Goal: Complete application form: Complete application form

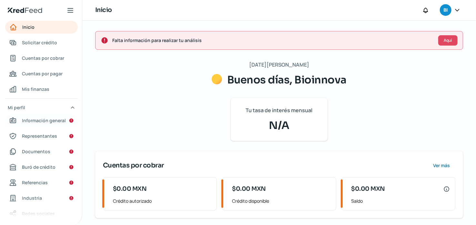
click at [44, 119] on span "Información general" at bounding box center [44, 120] width 44 height 8
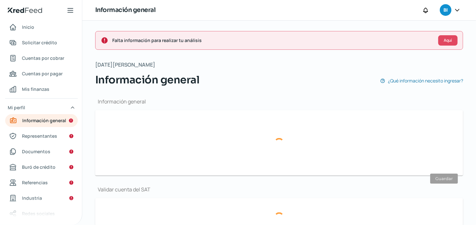
type input "[PERSON_NAME][EMAIL_ADDRESS][PERSON_NAME][DOMAIN_NAME]"
type input "Personas [PERSON_NAME] del régimen general"
type input "Bioinnova"
type input "33 - 3219 - 5215"
type input "BBVA BANCOMER"
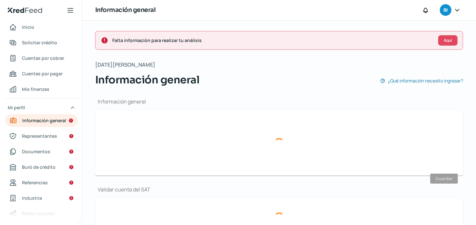
type input "012777001997930626"
type input "Lateral anillo periferico poniente [PERSON_NAME]"
type input "10003"
type input "1"
type input "45069"
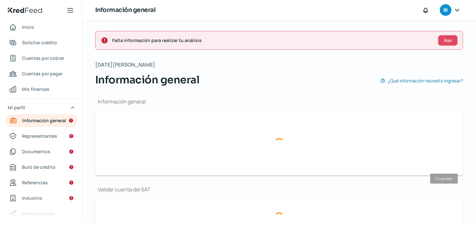
type input "paraisos [PERSON_NAME]"
type input "Zapopan"
type input "[GEOGRAPHIC_DATA]"
type input "COMPROBANTE DE DOMICILIO.pdf"
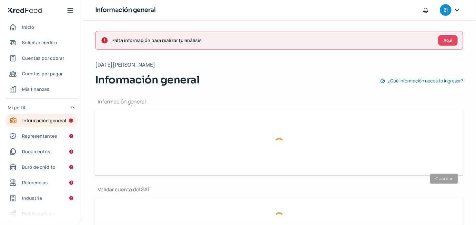
type input "Lateral anillo periferico poniente [PERSON_NAME]"
type input "10003"
type input "1"
type input "45069"
type input "paraisos [PERSON_NAME]"
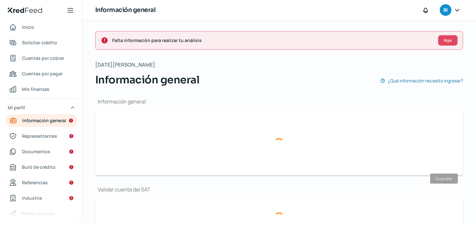
type input "Zapopan"
type input "[GEOGRAPHIC_DATA]"
type input "COMPROBANTE DE DOMICILIO.pdf"
type input "0"
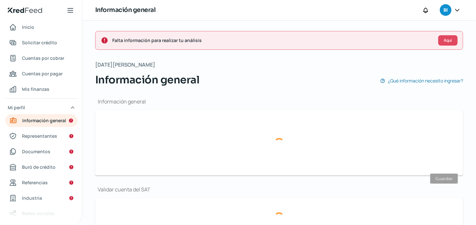
type input "0"
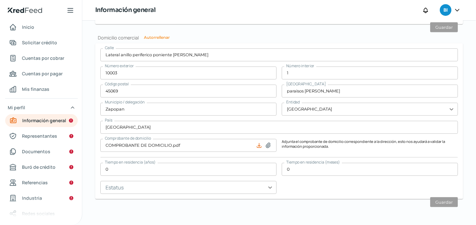
scroll to position [405, 0]
click at [44, 135] on span "Representantes" at bounding box center [39, 136] width 35 height 8
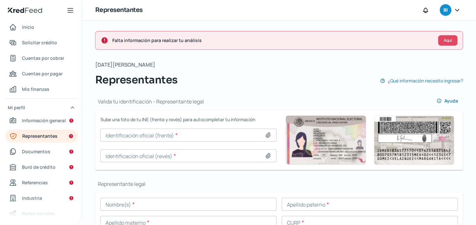
click at [268, 135] on icon at bounding box center [268, 135] width 6 height 6
click at [268, 136] on icon at bounding box center [268, 135] width 5 height 5
click at [440, 66] on div "[DATE][PERSON_NAME] Representantes ¿Qué información necesito ingresar?" at bounding box center [279, 73] width 368 height 27
click at [447, 98] on span "Ayuda" at bounding box center [451, 100] width 14 height 5
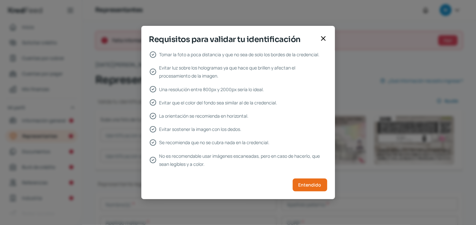
click at [327, 44] on div at bounding box center [323, 39] width 8 height 9
click at [325, 37] on icon at bounding box center [323, 39] width 8 height 8
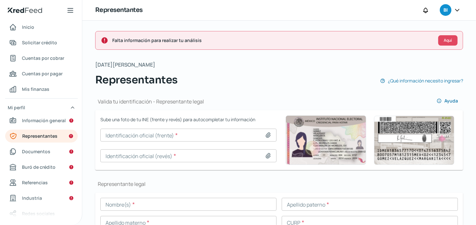
click at [268, 135] on icon at bounding box center [268, 135] width 5 height 5
click at [266, 135] on icon at bounding box center [268, 135] width 5 height 5
click at [268, 134] on icon at bounding box center [268, 135] width 5 height 5
type input "C:\fakepath\ine 1.jpg"
type input "ine 1.jpg"
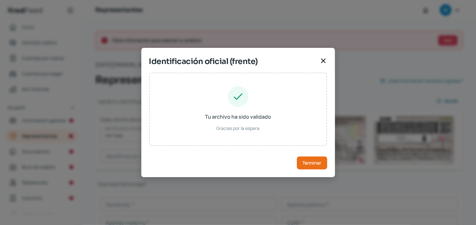
type input "[PERSON_NAME]"
type input "ZALC911220HSRYPR03"
type input "ZYLPCR91122026H900"
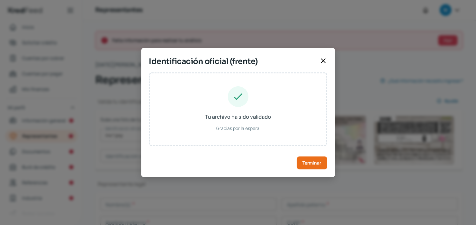
type input "[DATE]"
type input "Hombre"
drag, startPoint x: 286, startPoint y: 61, endPoint x: 282, endPoint y: 57, distance: 5.3
click at [286, 60] on span "Identificación oficial (frente)" at bounding box center [233, 62] width 168 height 12
click at [315, 163] on span "Terminar" at bounding box center [312, 162] width 19 height 5
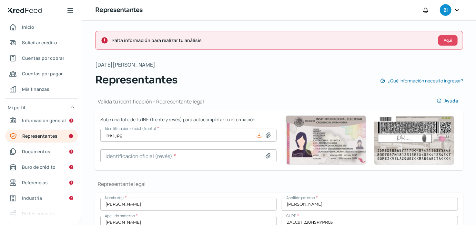
click at [268, 155] on icon at bounding box center [268, 155] width 6 height 6
type input "C:\fakepath\ine 2.jpg"
type input "ine 2.jpg"
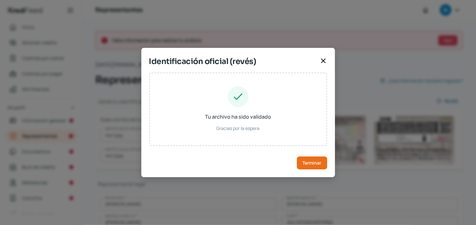
click at [290, 62] on span "Identificación oficial (revés)" at bounding box center [233, 62] width 168 height 12
click at [315, 167] on button "Terminar" at bounding box center [312, 162] width 30 height 13
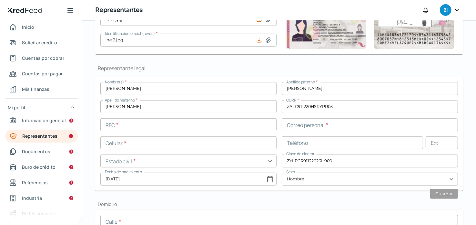
scroll to position [127, 0]
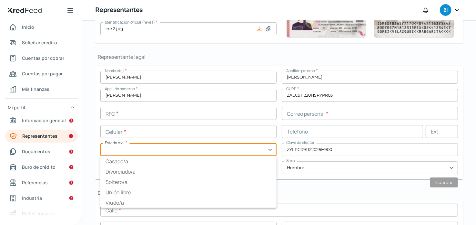
click at [270, 148] on input "text" at bounding box center [188, 149] width 176 height 13
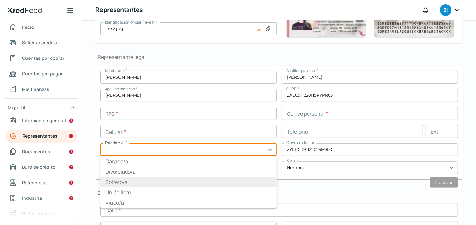
click at [117, 181] on li "Soltero/a" at bounding box center [188, 182] width 176 height 10
type input "Soltero/a"
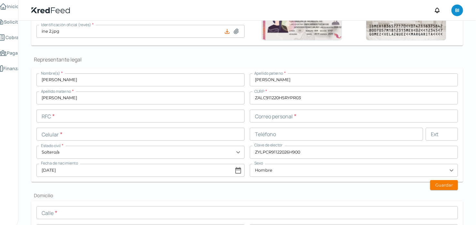
scroll to position [129, 0]
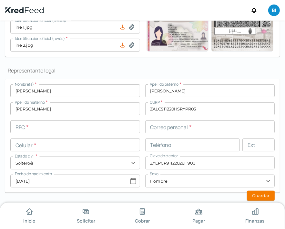
click at [65, 128] on input "text" at bounding box center [75, 127] width 130 height 13
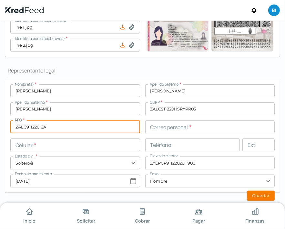
type input "ZALC911220I6A"
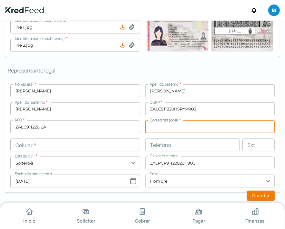
click at [198, 125] on input "text" at bounding box center [210, 127] width 130 height 13
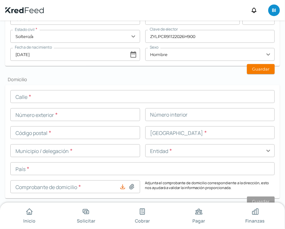
scroll to position [258, 0]
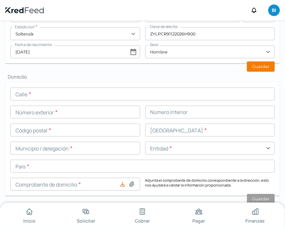
drag, startPoint x: 89, startPoint y: 64, endPoint x: 65, endPoint y: 65, distance: 24.6
click at [65, 65] on div "Valida tu identificación - Representante legal Ayuda Sube una foto de tu INE (f…" at bounding box center [142, 225] width 275 height 766
click at [83, 85] on form "Calle * Número exterior * Número interior Código postal * [GEOGRAPHIC_DATA] * M…" at bounding box center [142, 140] width 275 height 114
click at [81, 88] on input "text" at bounding box center [142, 94] width 264 height 13
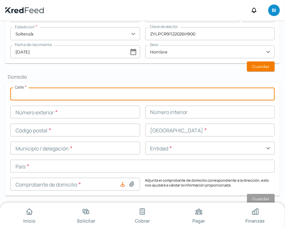
click at [81, 89] on input "text" at bounding box center [142, 94] width 264 height 13
type input "Potam"
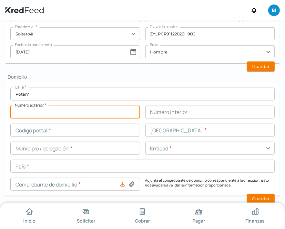
click at [118, 114] on input "text" at bounding box center [75, 112] width 130 height 13
type input "37"
click at [89, 130] on input "text" at bounding box center [75, 130] width 130 height 13
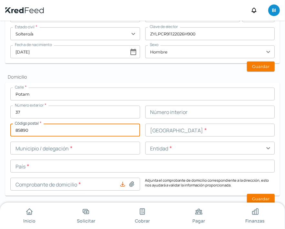
type input "85890"
click at [154, 130] on input "text" at bounding box center [210, 130] width 130 height 13
drag, startPoint x: 74, startPoint y: 132, endPoint x: 36, endPoint y: 132, distance: 37.8
click at [0, 128] on html "Inicio Solicitar Cobrar Pagar Finanzas KredFeed's Black Logo BI Falta informaci…" at bounding box center [142, 114] width 285 height 229
click at [189, 124] on input "Indeurc" at bounding box center [210, 130] width 130 height 13
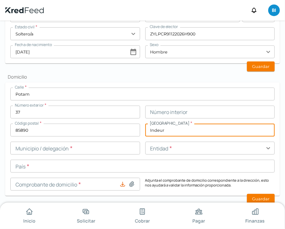
type input "Indeur"
click at [70, 151] on input "text" at bounding box center [75, 148] width 130 height 13
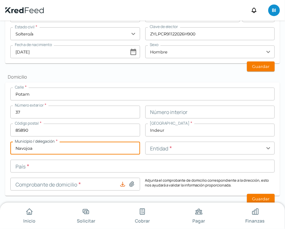
type input "Navojoa"
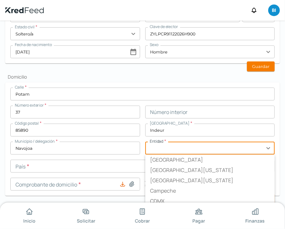
click at [200, 148] on input "text" at bounding box center [210, 148] width 130 height 13
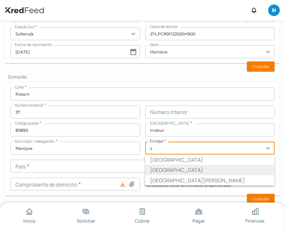
click at [180, 174] on li "[GEOGRAPHIC_DATA]" at bounding box center [210, 170] width 130 height 10
type input "[GEOGRAPHIC_DATA]"
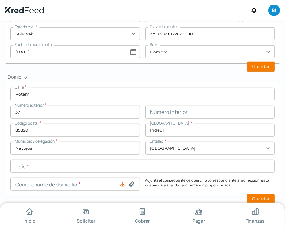
click at [104, 160] on input "text" at bounding box center [142, 166] width 264 height 13
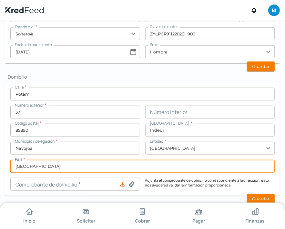
type input "[GEOGRAPHIC_DATA]"
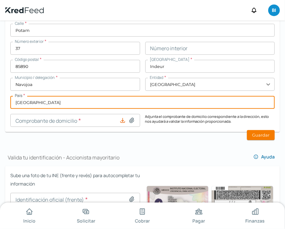
scroll to position [323, 0]
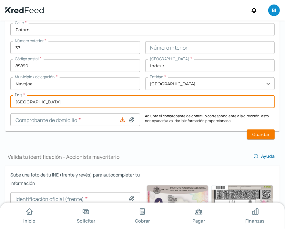
click at [123, 120] on icon at bounding box center [122, 120] width 6 height 6
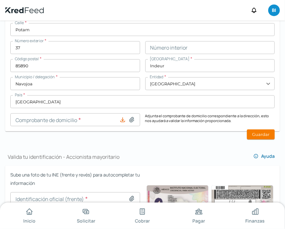
click at [131, 119] on icon at bounding box center [131, 120] width 6 height 6
type input "C:\fakepath\COMPROBANTE DE DOMICILIO DE [PERSON_NAME].pdf"
type input "COMPROBANTE DE DOMICILIO DE [PERSON_NAME].pdf"
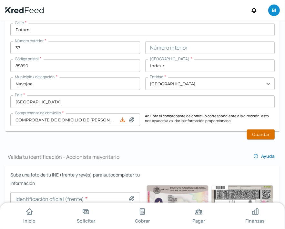
click at [262, 133] on button "Guardar" at bounding box center [261, 135] width 28 height 10
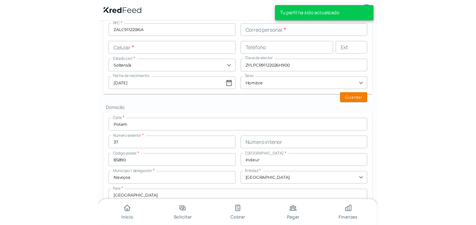
scroll to position [194, 0]
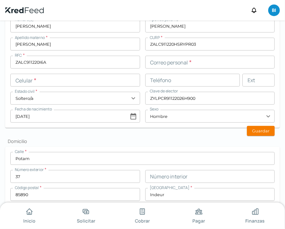
click at [258, 125] on form "Nombre(s) * [PERSON_NAME] paterno * [PERSON_NAME] materno * [PERSON_NAME] * ZAL…" at bounding box center [142, 72] width 275 height 114
click at [258, 127] on button "Guardar" at bounding box center [261, 131] width 28 height 10
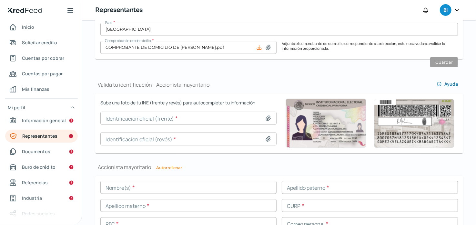
scroll to position [352, 0]
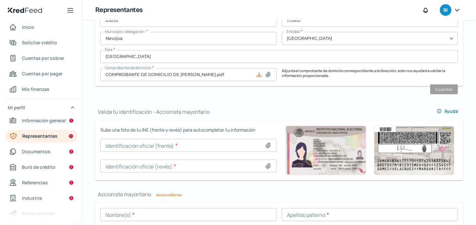
click at [268, 144] on icon at bounding box center [268, 145] width 5 height 5
type input "C:\fakepath\ine 1.jpg"
type input "ine 1.jpg"
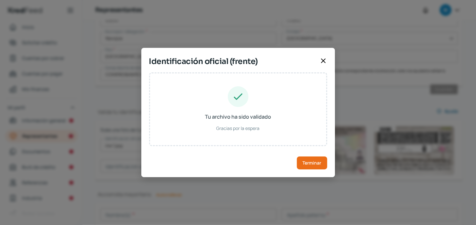
type input "[PERSON_NAME]"
type input "ZALC911220HSRYPR03"
type input "ZYLPCR91122026H900"
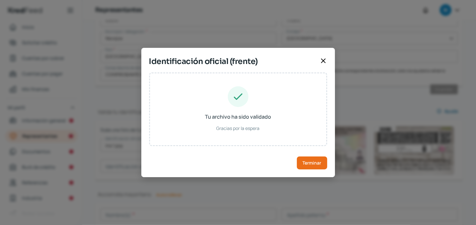
type input "[DATE]"
type input "Hombre"
click at [318, 163] on span "Terminar" at bounding box center [312, 162] width 19 height 5
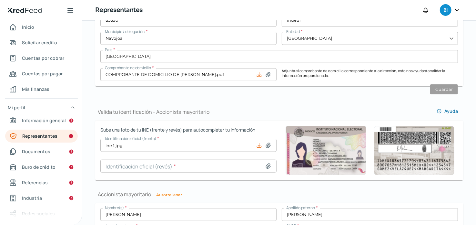
click at [268, 164] on icon at bounding box center [268, 166] width 6 height 6
type input "C:\fakepath\ine 2.jpg"
type input "ine 2.jpg"
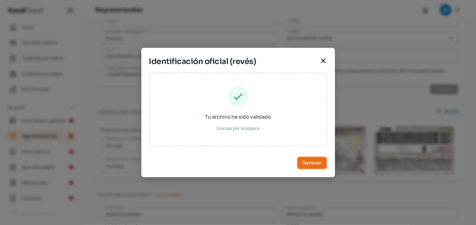
click at [321, 162] on span "Terminar" at bounding box center [312, 162] width 19 height 5
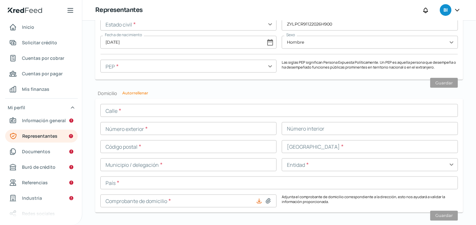
scroll to position [618, 0]
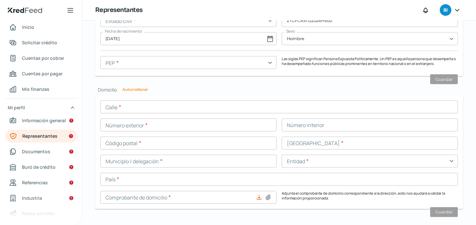
click at [139, 87] on button "Autorrellenar" at bounding box center [135, 89] width 26 height 4
type input "Potam"
type input "37"
type input "85890"
type input "Indeur"
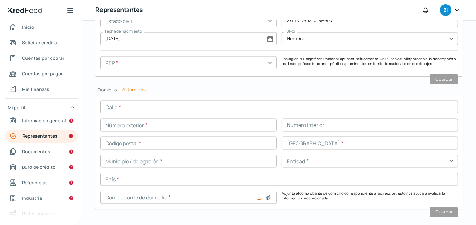
type input "Navojoa"
type input "[GEOGRAPHIC_DATA]"
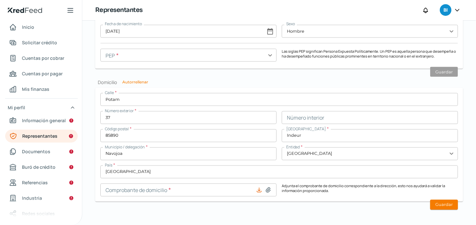
scroll to position [628, 0]
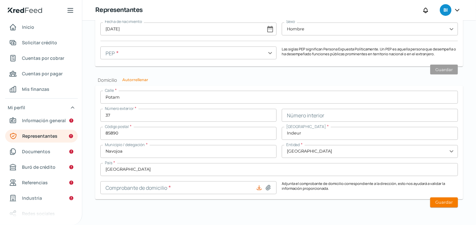
click at [266, 187] on icon at bounding box center [268, 187] width 6 height 6
type input "C:\fakepath\COMPROBANTE DE DOMICILIO DE [PERSON_NAME].pdf"
type input "COMPROBANTE DE DOMICILIO DE [PERSON_NAME].pdf"
click at [439, 200] on button "Guardar" at bounding box center [444, 202] width 28 height 10
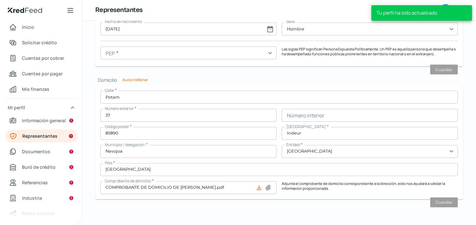
click at [270, 50] on input "text" at bounding box center [188, 52] width 176 height 13
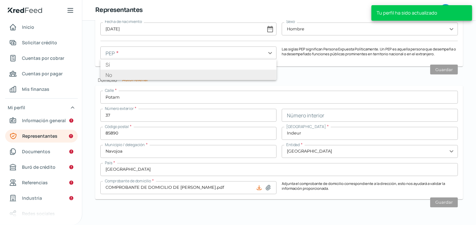
click at [161, 76] on li "No" at bounding box center [188, 75] width 176 height 10
type input "No"
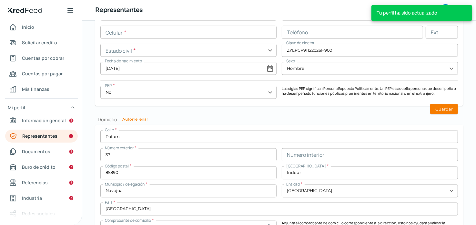
scroll to position [531, 0]
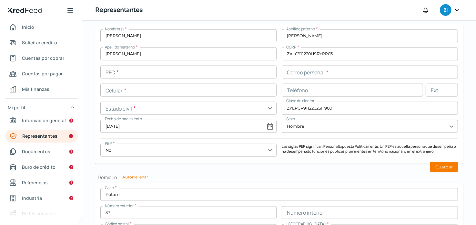
click at [174, 73] on input "text" at bounding box center [188, 72] width 176 height 13
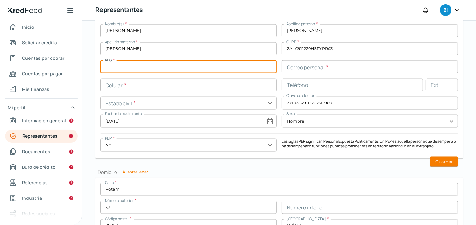
scroll to position [499, 0]
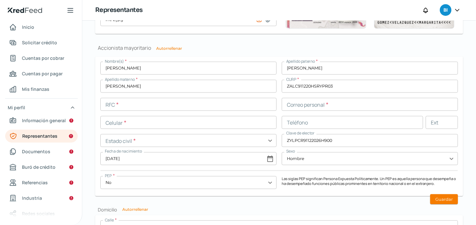
click at [166, 47] on button "Autorrellenar" at bounding box center [169, 48] width 26 height 4
type input "ZALC911220I6A"
type input "Soltero/a"
click at [137, 116] on input "text" at bounding box center [188, 122] width 176 height 13
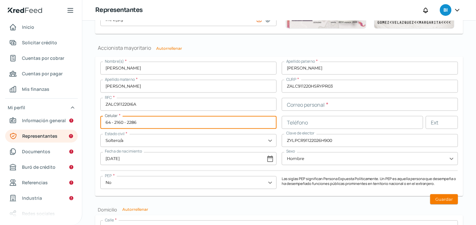
type input "64 - 2160 - 2286"
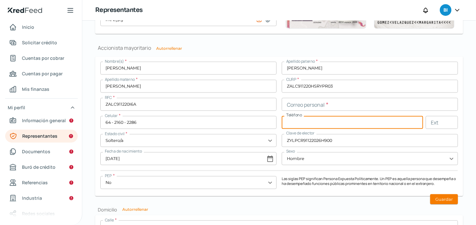
click at [310, 118] on input "text" at bounding box center [352, 122] width 141 height 13
click at [309, 118] on input "text" at bounding box center [352, 122] width 141 height 13
click at [314, 108] on input "text" at bounding box center [370, 104] width 176 height 13
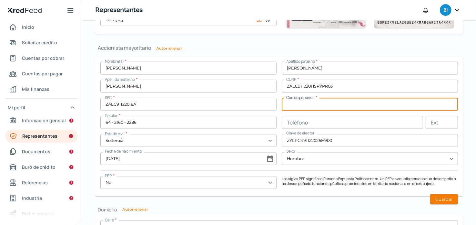
type input "C"
type input "[PERSON_NAME][EMAIL_ADDRESS][PERSON_NAME][DOMAIN_NAME]"
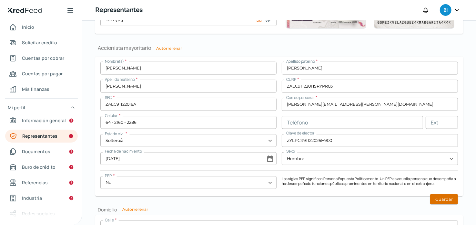
click at [446, 199] on button "Guardar" at bounding box center [444, 199] width 28 height 10
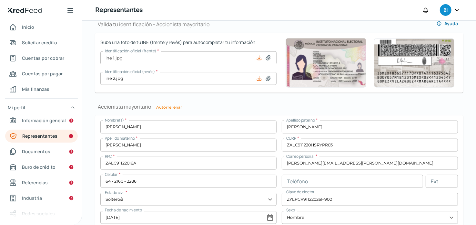
scroll to position [434, 0]
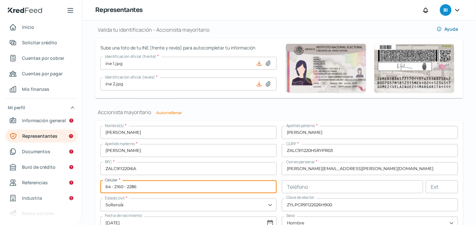
drag, startPoint x: 149, startPoint y: 183, endPoint x: 85, endPoint y: 183, distance: 63.6
click at [85, 183] on div "Falta información para realizar tu análisis Aquí [DATE][PERSON_NAME] Representa…" at bounding box center [279, 2] width 394 height 832
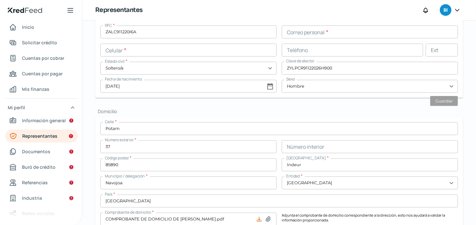
scroll to position [144, 0]
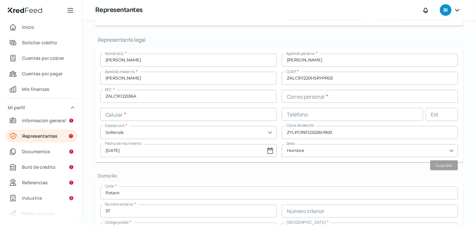
click at [123, 114] on input "text" at bounding box center [188, 114] width 176 height 13
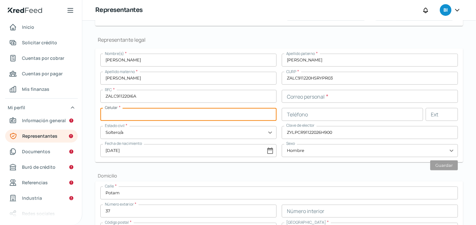
paste input "64 - 2160 - 2286"
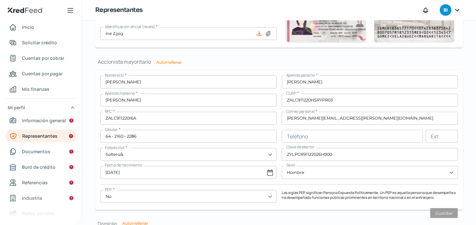
scroll to position [563, 0]
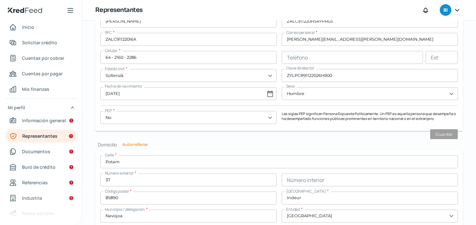
type input "64 - 2160 - 2286"
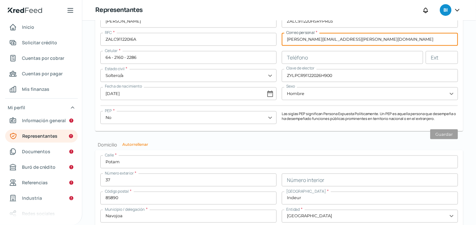
drag, startPoint x: 343, startPoint y: 36, endPoint x: 253, endPoint y: 29, distance: 90.6
click at [253, 29] on div "Nombre(s) * [PERSON_NAME] paterno * [PERSON_NAME] materno * [PERSON_NAME] * ZAL…" at bounding box center [279, 61] width 358 height 129
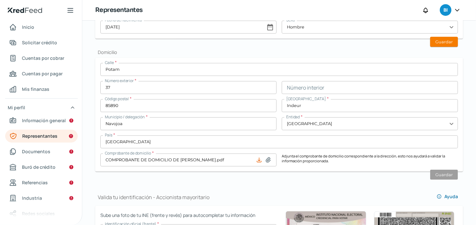
scroll to position [208, 0]
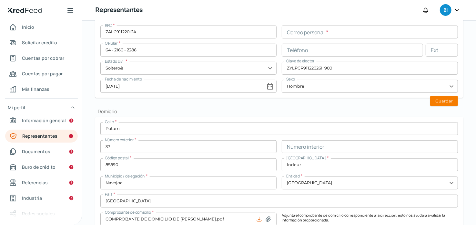
click at [316, 26] on input "text" at bounding box center [370, 31] width 176 height 13
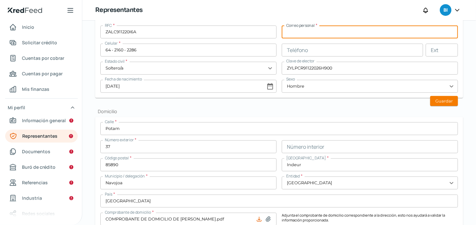
paste input "[PERSON_NAME][EMAIL_ADDRESS][PERSON_NAME][DOMAIN_NAME]"
type input "[PERSON_NAME][EMAIL_ADDRESS][PERSON_NAME][DOMAIN_NAME]"
click at [444, 102] on button "Guardar" at bounding box center [444, 101] width 28 height 10
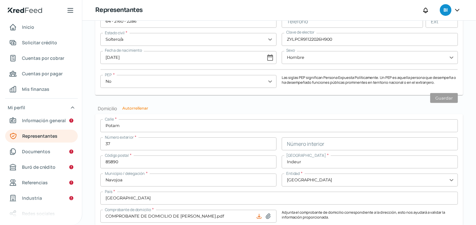
scroll to position [609, 0]
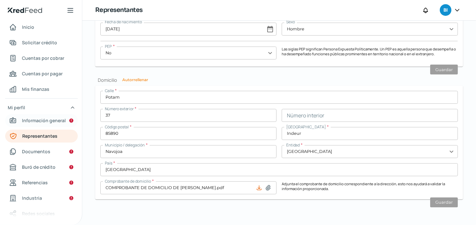
click at [57, 114] on link "Información general" at bounding box center [41, 120] width 73 height 13
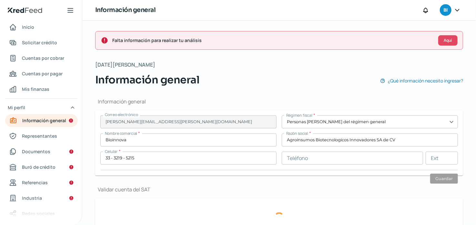
type input "Lateral anillo periferico poniente [PERSON_NAME]"
type input "10003"
type input "1"
type input "45069"
type input "paraisos [PERSON_NAME]"
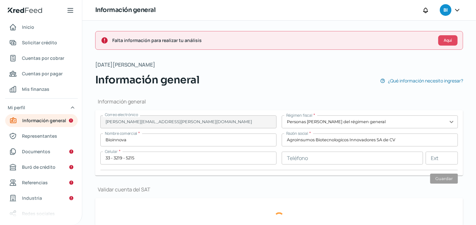
type input "Zapopan"
type input "[GEOGRAPHIC_DATA]"
type input "COMPROBANTE DE DOMICILIO.pdf"
type input "0"
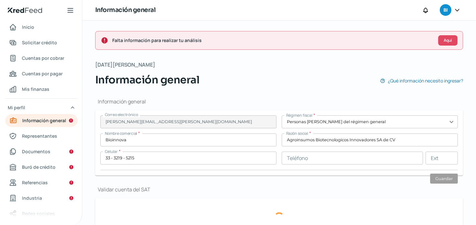
type input "0"
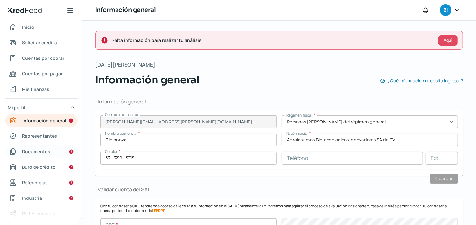
click at [31, 151] on span "Documentos" at bounding box center [36, 151] width 28 height 8
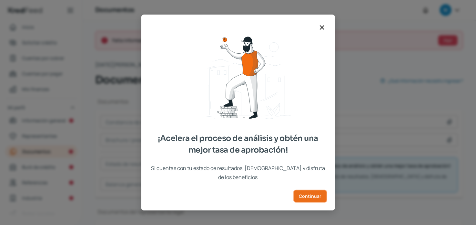
click at [309, 194] on span "Continuar" at bounding box center [310, 196] width 22 height 5
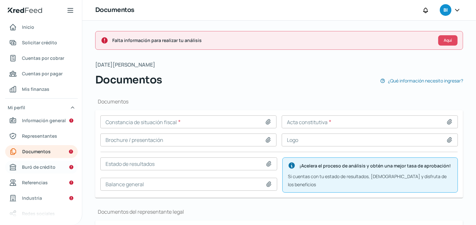
click at [40, 165] on span "Buró de crédito" at bounding box center [39, 167] width 34 height 8
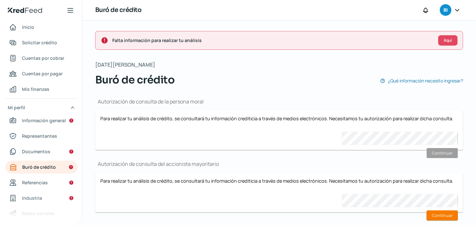
scroll to position [13, 0]
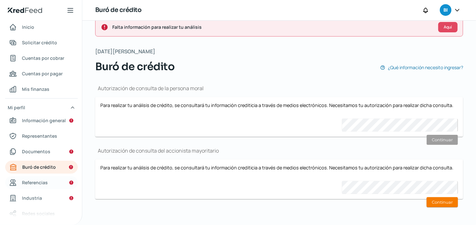
click at [36, 183] on span "Referencias" at bounding box center [35, 182] width 26 height 8
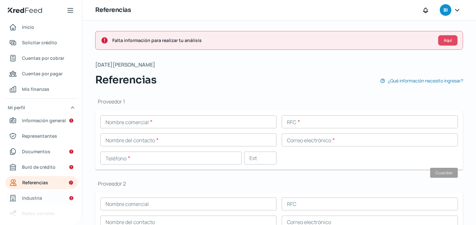
click at [31, 201] on span "Industria" at bounding box center [32, 198] width 20 height 8
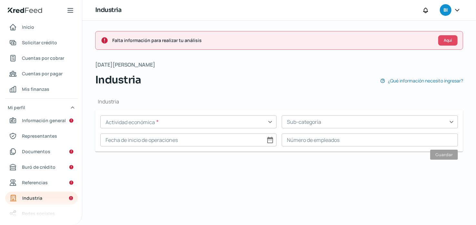
click at [264, 98] on h1 "Industria" at bounding box center [279, 101] width 368 height 7
click at [236, 119] on input "text" at bounding box center [188, 121] width 176 height 13
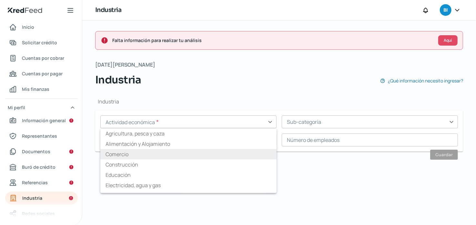
click at [223, 154] on li "Comercio" at bounding box center [188, 154] width 176 height 10
type input "Comercio"
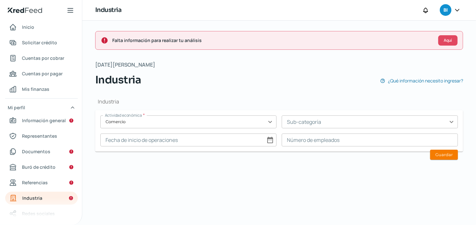
click at [337, 114] on form "Actividad económica * Comercio expand_more Sub-categoría expand_more Fecha de i…" at bounding box center [279, 130] width 368 height 41
click at [338, 121] on input "text" at bounding box center [370, 121] width 176 height 13
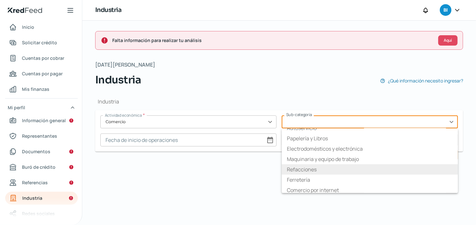
scroll to position [38, 0]
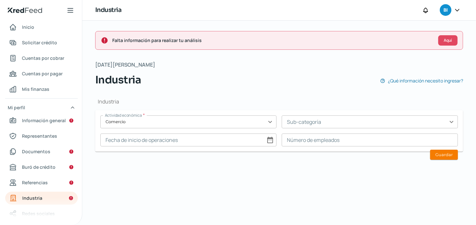
click at [249, 173] on div "Falta información para realizar tu análisis Aquí [DATE][PERSON_NAME] Industria …" at bounding box center [279, 123] width 394 height 204
click at [280, 173] on div "Falta información para realizar tu análisis Aquí [DATE][PERSON_NAME] Industria …" at bounding box center [279, 123] width 394 height 204
click at [346, 92] on div "Industria Actividad económica * Comercio expand_more Sub-categoría expand_more …" at bounding box center [279, 126] width 368 height 79
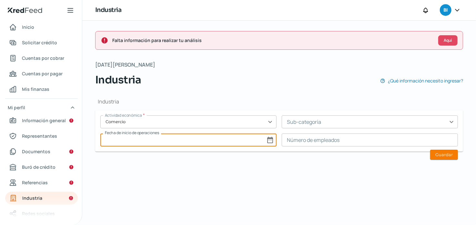
click at [272, 139] on input at bounding box center [188, 139] width 176 height 13
select select "7"
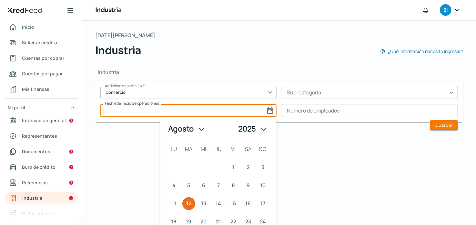
scroll to position [59, 0]
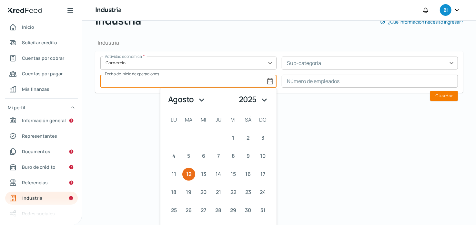
click at [265, 99] on select "1925 1926 1927 1928 1929 1930 1931 1932 1933 1934 1935 1936 1937 1938 1939 1940…" at bounding box center [254, 99] width 35 height 13
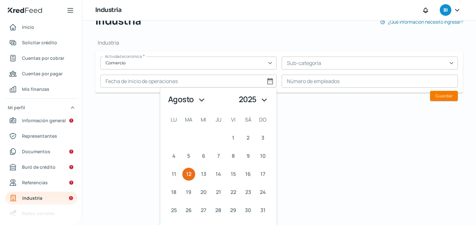
select select "2014"
click at [237, 93] on select "1925 1926 1927 1928 1929 1930 1931 1932 1933 1934 1935 1936 1937 1938 1939 1940…" at bounding box center [254, 99] width 35 height 13
click at [234, 151] on span "8" at bounding box center [233, 155] width 3 height 9
type input "[DATE]"
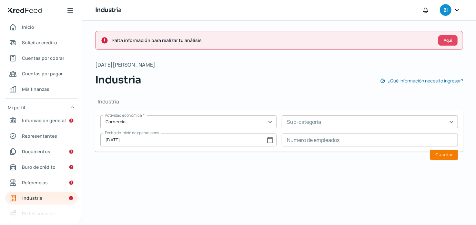
click at [338, 141] on input at bounding box center [370, 139] width 176 height 13
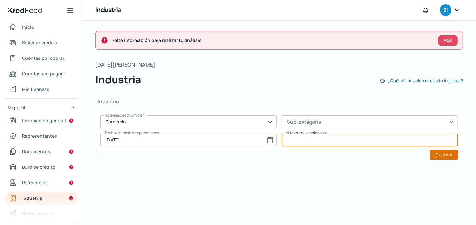
click at [443, 154] on button "Guardar" at bounding box center [444, 154] width 28 height 10
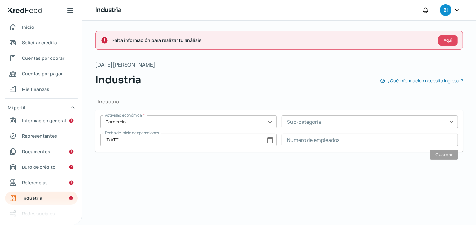
type input "0"
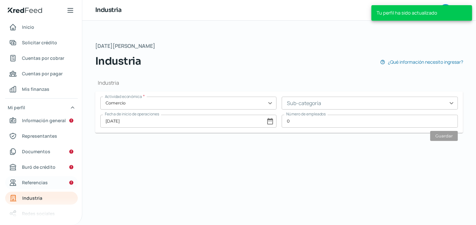
click at [40, 182] on span "Referencias" at bounding box center [35, 182] width 26 height 8
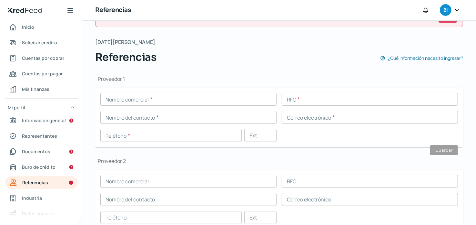
scroll to position [22, 0]
click at [130, 162] on h1 "Proveedor 2" at bounding box center [279, 161] width 368 height 7
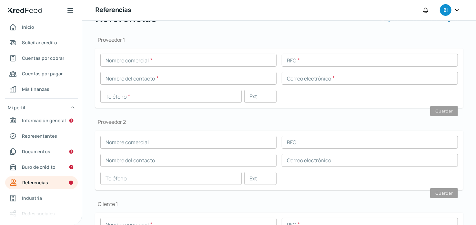
scroll to position [86, 0]
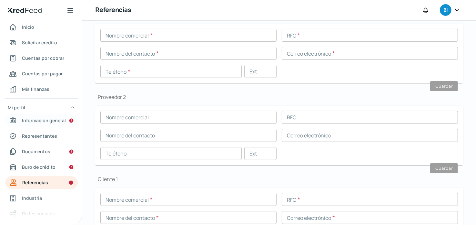
click at [48, 122] on span "Información general" at bounding box center [44, 120] width 44 height 8
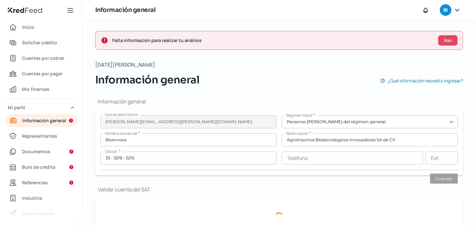
type input "Lateral anillo periferico poniente [PERSON_NAME]"
type input "10003"
type input "1"
type input "45069"
type input "paraisos [PERSON_NAME]"
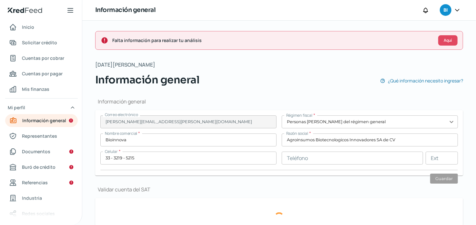
type input "Zapopan"
type input "[GEOGRAPHIC_DATA]"
type input "COMPROBANTE DE DOMICILIO.pdf"
type input "0"
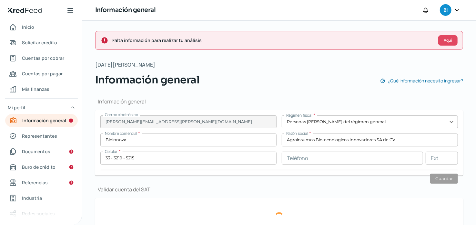
type input "0"
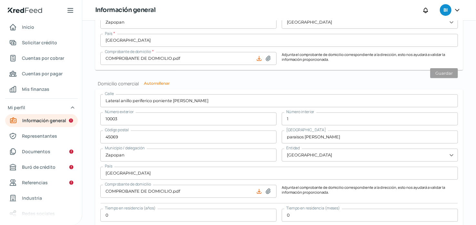
scroll to position [405, 0]
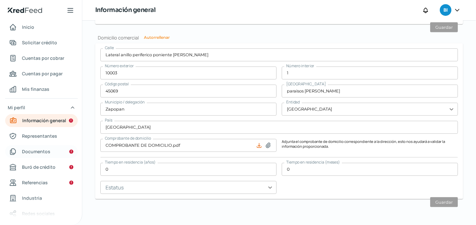
click at [39, 154] on span "Documentos" at bounding box center [36, 151] width 28 height 8
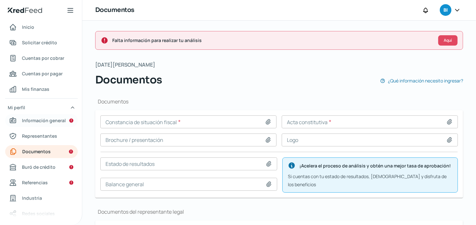
click at [44, 120] on span "Información general" at bounding box center [44, 120] width 44 height 8
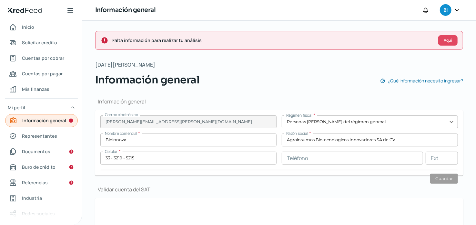
type input "Lateral anillo periferico poniente [PERSON_NAME]"
type input "10003"
type input "1"
type input "45069"
type input "paraisos [PERSON_NAME]"
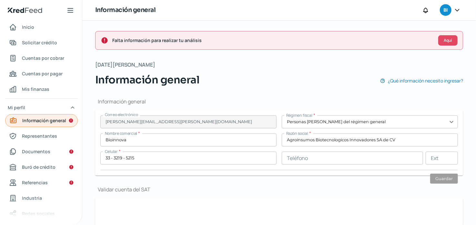
type input "Zapopan"
type input "[GEOGRAPHIC_DATA]"
type input "COMPROBANTE DE DOMICILIO.pdf"
type input "0"
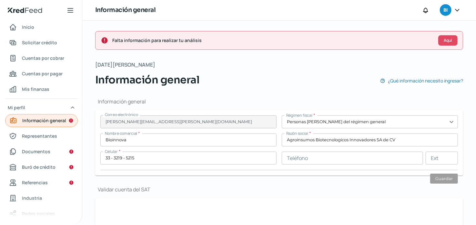
type input "0"
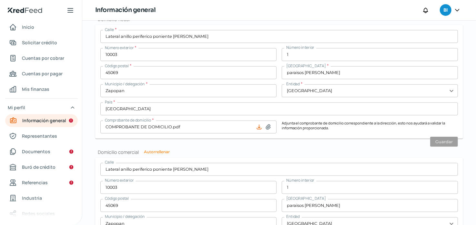
scroll to position [405, 0]
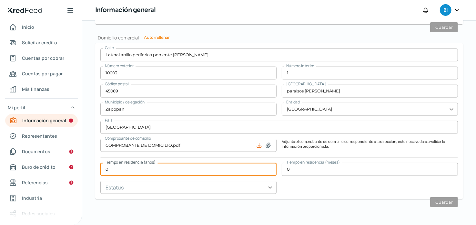
click at [157, 170] on input "0" at bounding box center [188, 169] width 176 height 13
type input "3"
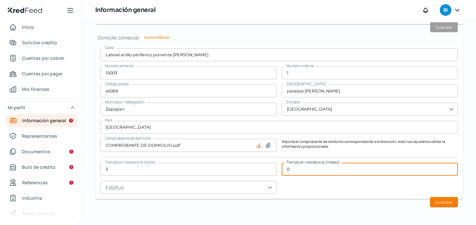
click at [302, 170] on input "0" at bounding box center [370, 169] width 176 height 13
type input "2"
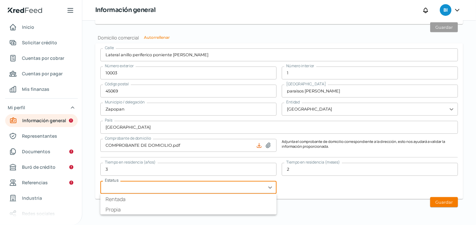
click at [269, 188] on input "text" at bounding box center [188, 187] width 176 height 13
click at [307, 186] on div "Calle Lateral anillo periferico poniente [PERSON_NAME] Número exterior 10003 Nú…" at bounding box center [279, 120] width 358 height 145
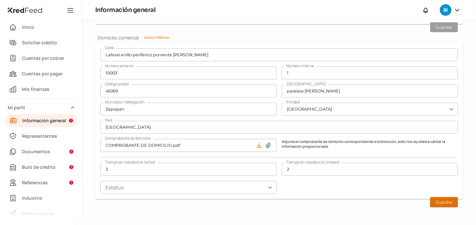
click at [441, 204] on button "Guardar" at bounding box center [444, 202] width 28 height 10
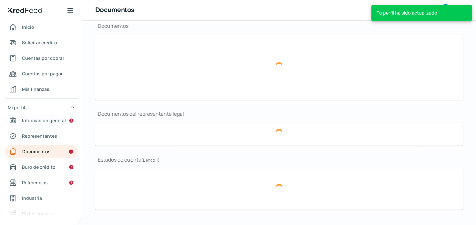
scroll to position [77, 0]
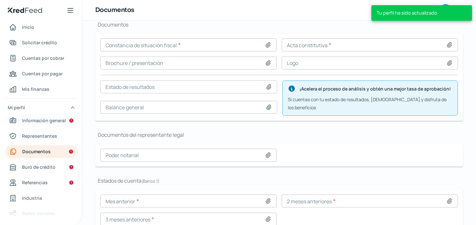
click at [47, 122] on span "Información general" at bounding box center [44, 120] width 44 height 8
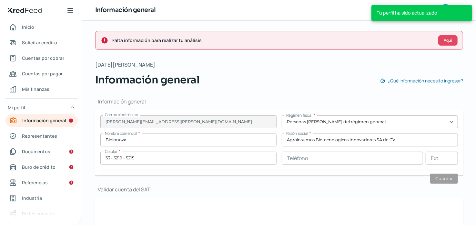
type input "Lateral anillo periferico poniente [PERSON_NAME]"
type input "10003"
type input "1"
type input "45069"
type input "paraisos [PERSON_NAME]"
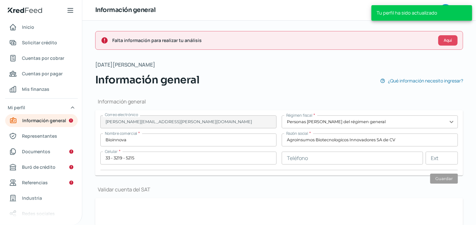
type input "Zapopan"
type input "[GEOGRAPHIC_DATA]"
type input "COMPROBANTE DE DOMICILIO.pdf"
type input "3"
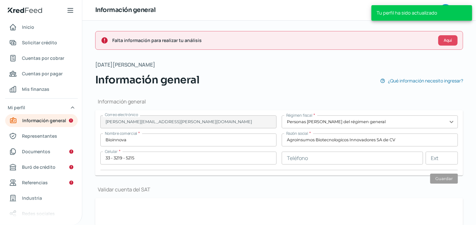
type input "2"
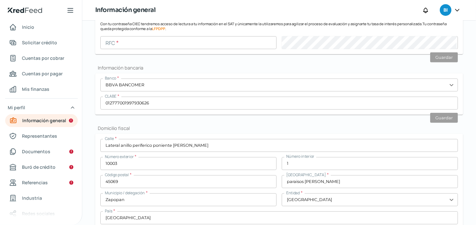
scroll to position [226, 0]
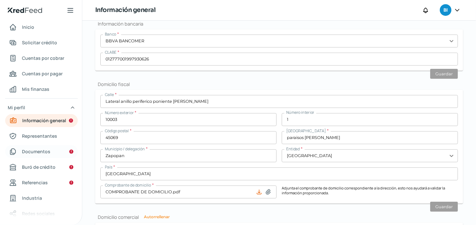
click at [31, 148] on span "Documentos" at bounding box center [36, 151] width 28 height 8
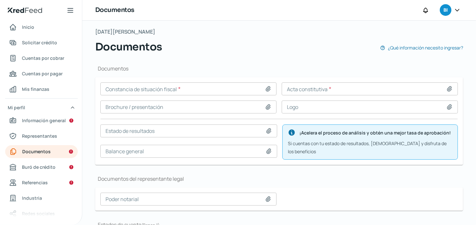
scroll to position [64, 0]
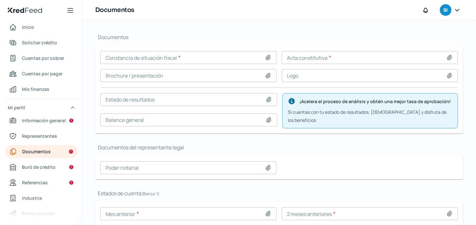
click at [268, 55] on icon at bounding box center [268, 57] width 6 height 6
type input "C:\fakepath\CSF BIOINNOVA.pdf"
type input "CSF BIOINNOVA.pdf"
click at [447, 58] on icon at bounding box center [449, 57] width 6 height 6
type input "C:\fakepath\Acta Constitutiva.pdf"
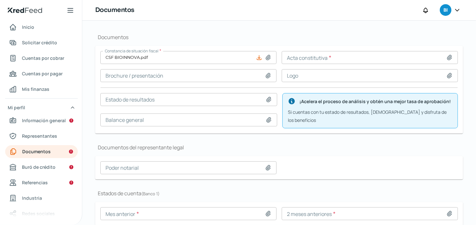
type input "Acta Constitutiva.pdf"
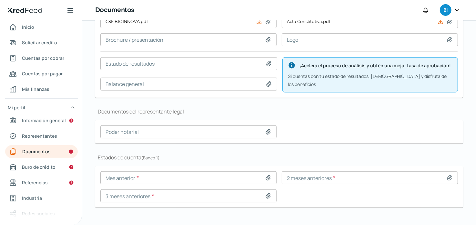
click at [266, 74] on div "Constancia de situación fiscal * CSF BIOINNOVA.pdf Acta constitutiva * Acta Con…" at bounding box center [279, 53] width 358 height 77
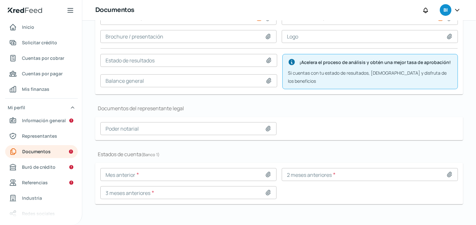
click at [268, 37] on icon at bounding box center [268, 36] width 5 height 5
click at [268, 125] on icon at bounding box center [268, 128] width 6 height 6
type input "C:\fakepath\Cuarta Asamblea Bioinnova #142.pdf"
type input "Cuarta Asamblea Bioinnova #142.pdf"
click at [45, 116] on span "Información general" at bounding box center [44, 120] width 44 height 8
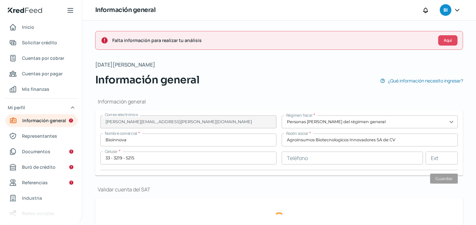
type input "Lateral anillo periferico poniente [PERSON_NAME]"
type input "10003"
type input "1"
type input "45069"
type input "paraisos [PERSON_NAME]"
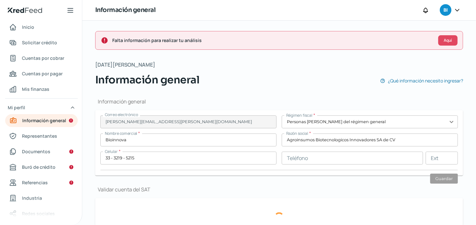
type input "Zapopan"
type input "[GEOGRAPHIC_DATA]"
type input "COMPROBANTE DE DOMICILIO.pdf"
type input "3"
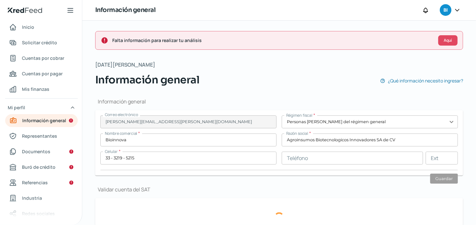
type input "2"
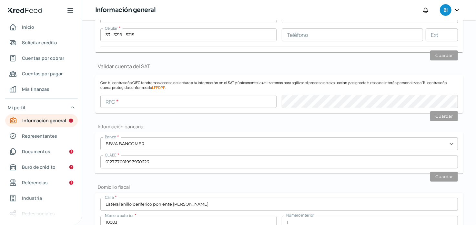
scroll to position [161, 0]
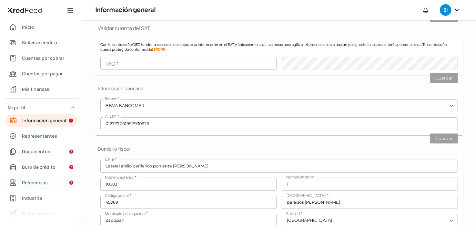
click at [43, 181] on span "Referencias" at bounding box center [35, 182] width 26 height 8
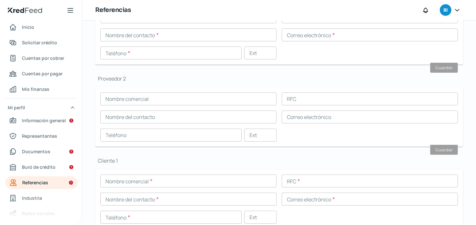
scroll to position [22, 0]
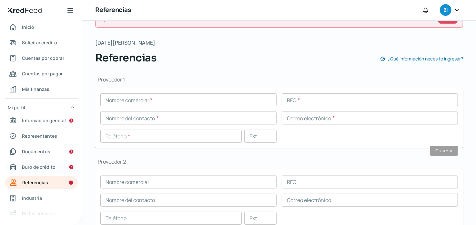
click at [40, 167] on span "Buró de crédito" at bounding box center [39, 167] width 34 height 8
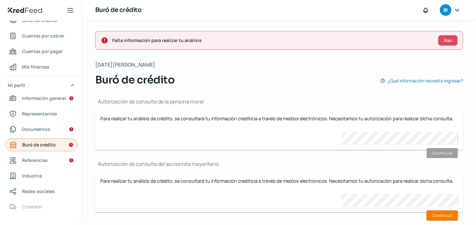
scroll to position [32, 0]
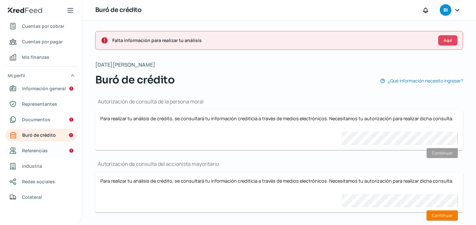
click at [46, 149] on span "Referencias" at bounding box center [35, 150] width 26 height 8
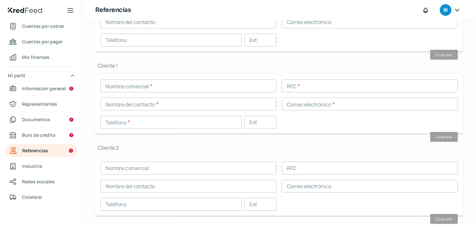
scroll to position [216, 0]
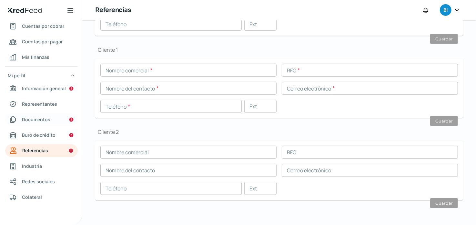
click at [44, 122] on span "Documentos" at bounding box center [36, 119] width 28 height 8
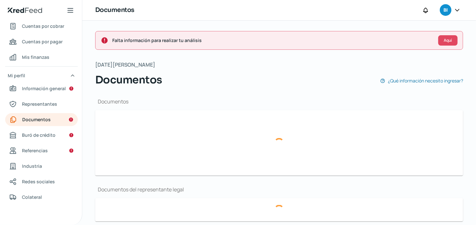
type input "CSF BIOINNOVA.pdf"
type input "Cuarta Asamblea Bioinnova #142.pdf"
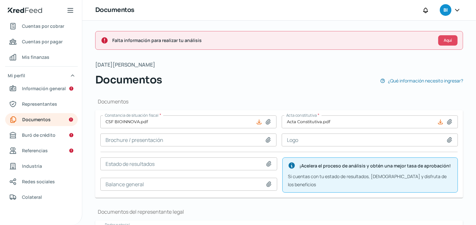
click at [446, 137] on icon at bounding box center [449, 140] width 6 height 6
type input "C:\fakepath\logo Bioinnova.png"
type input "logo Bioinnova.png"
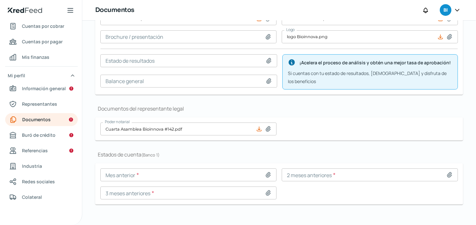
scroll to position [103, 0]
click at [400, 72] on span "Si cuentas con tu estado de resultados, [DEMOGRAPHIC_DATA] y disfruta de los be…" at bounding box center [367, 77] width 159 height 14
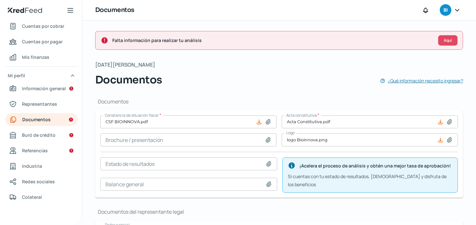
scroll to position [0, 0]
click at [428, 80] on span "¿Qué información necesito ingresar?" at bounding box center [425, 80] width 75 height 8
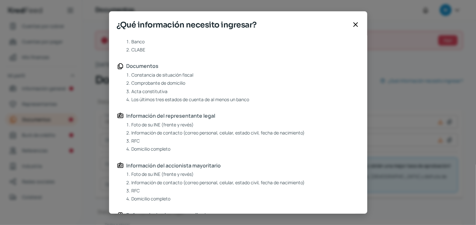
scroll to position [64, 0]
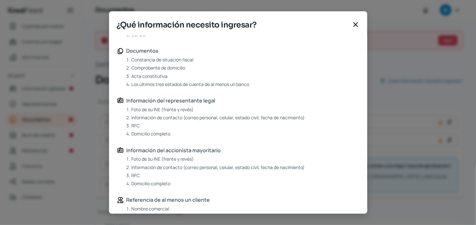
click at [357, 22] on icon at bounding box center [356, 25] width 8 height 8
